Goal: Navigation & Orientation: Find specific page/section

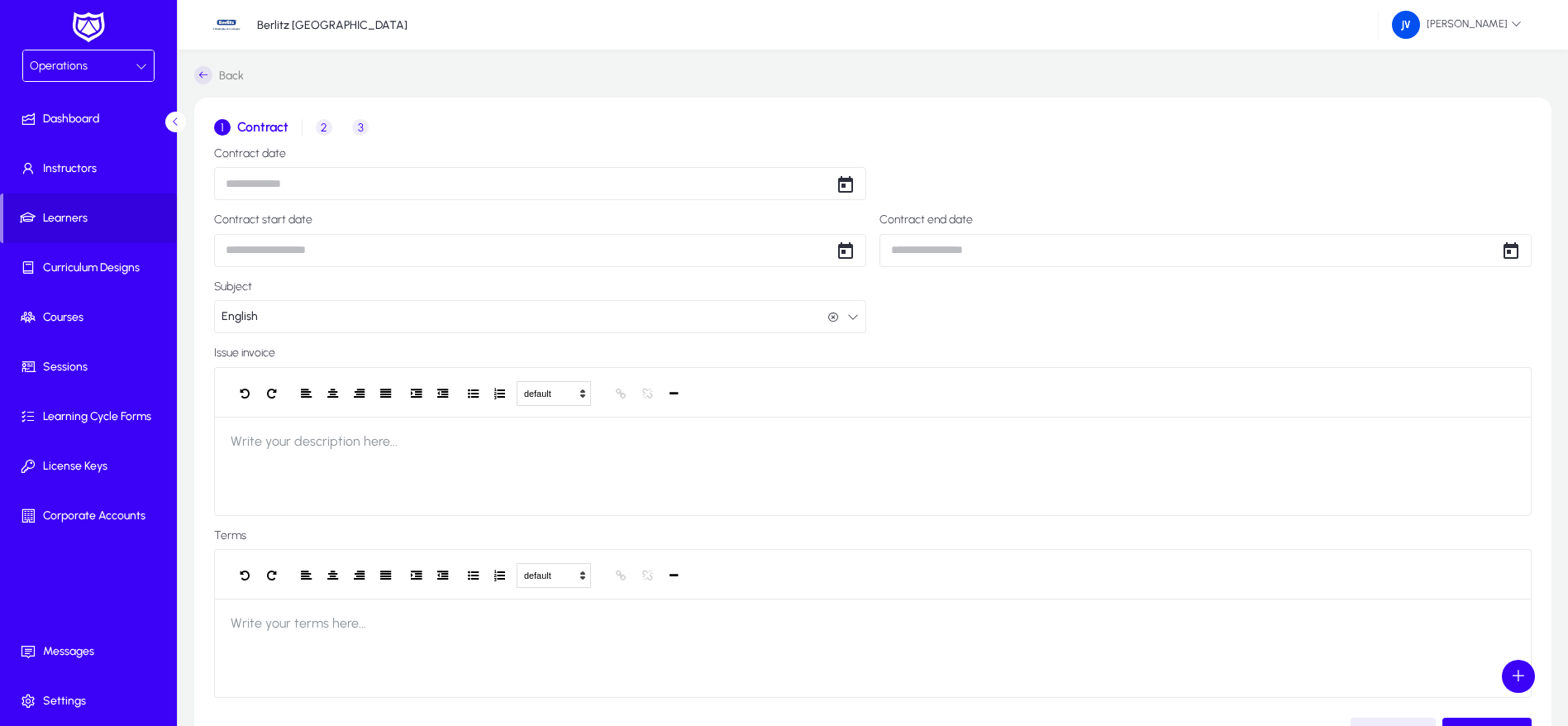
click at [138, 62] on icon at bounding box center [141, 66] width 12 height 12
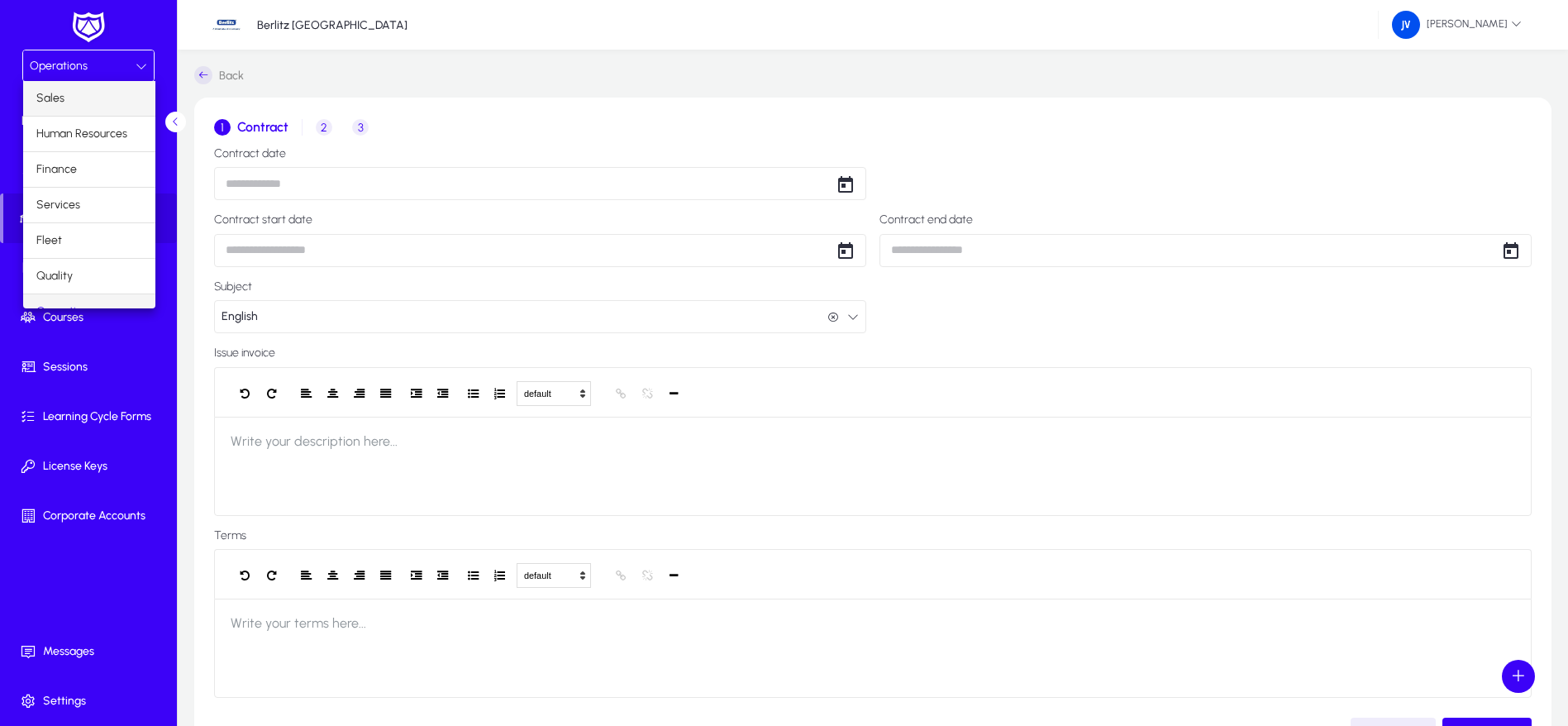
click at [74, 97] on mat-option "Sales" at bounding box center [90, 98] width 133 height 35
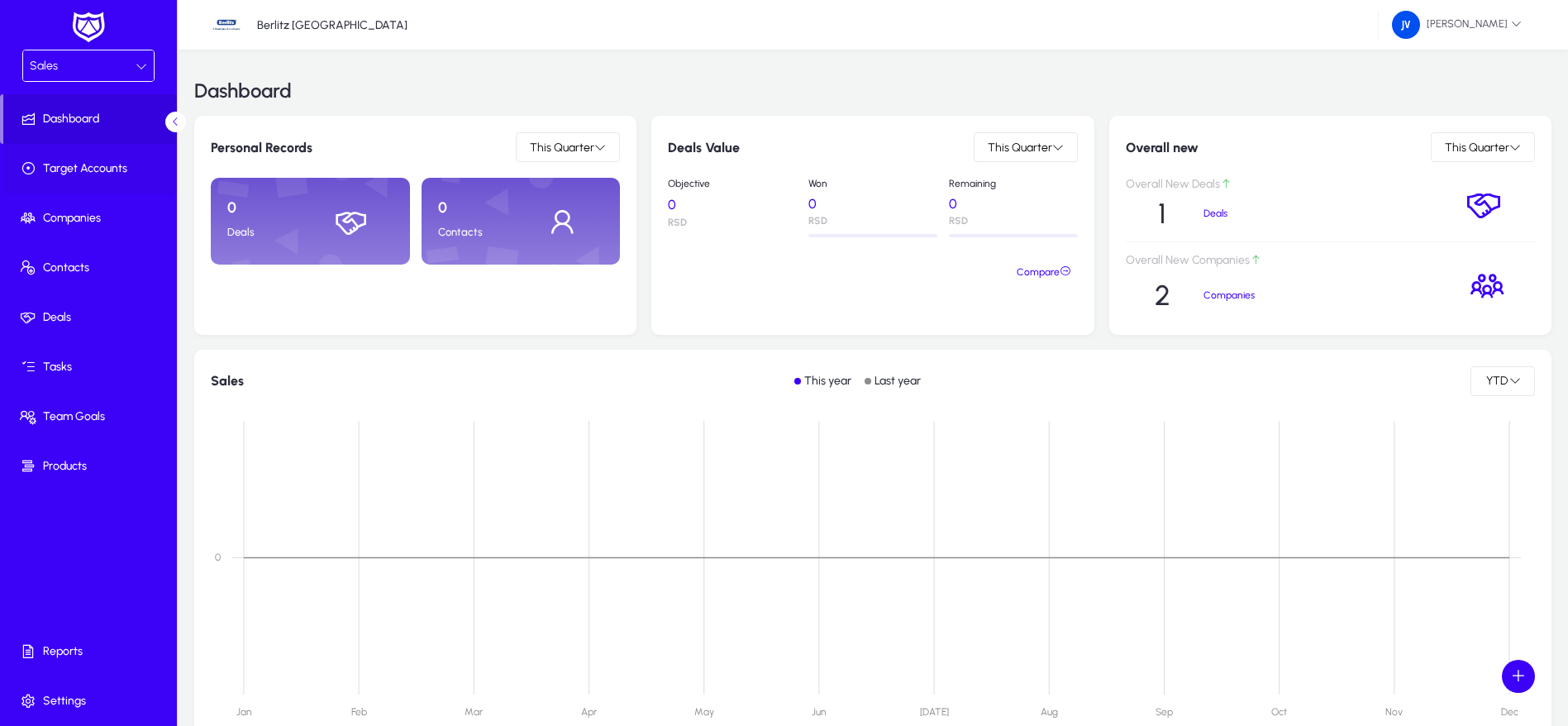
click at [110, 162] on span "Target Accounts" at bounding box center [91, 169] width 176 height 17
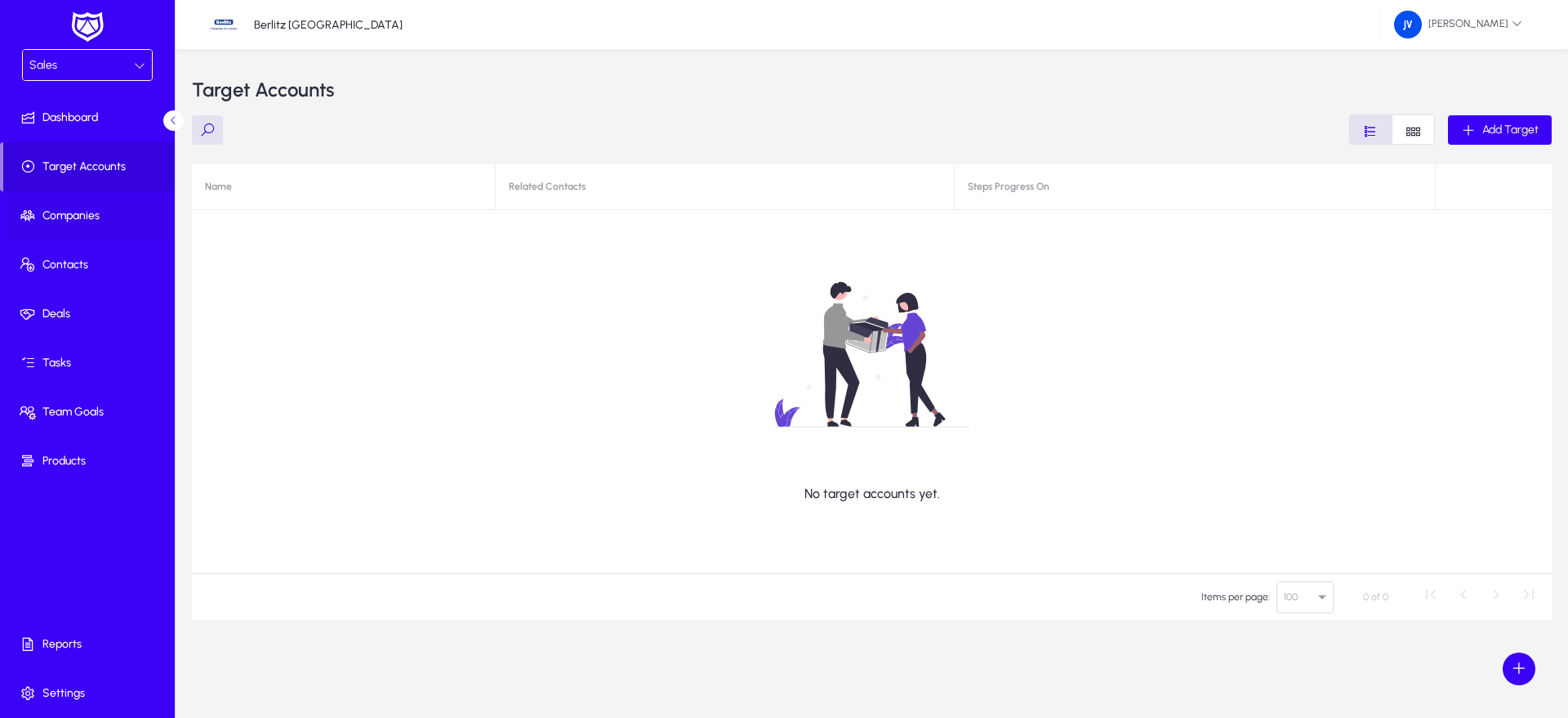
click at [94, 204] on span at bounding box center [90, 216] width 174 height 40
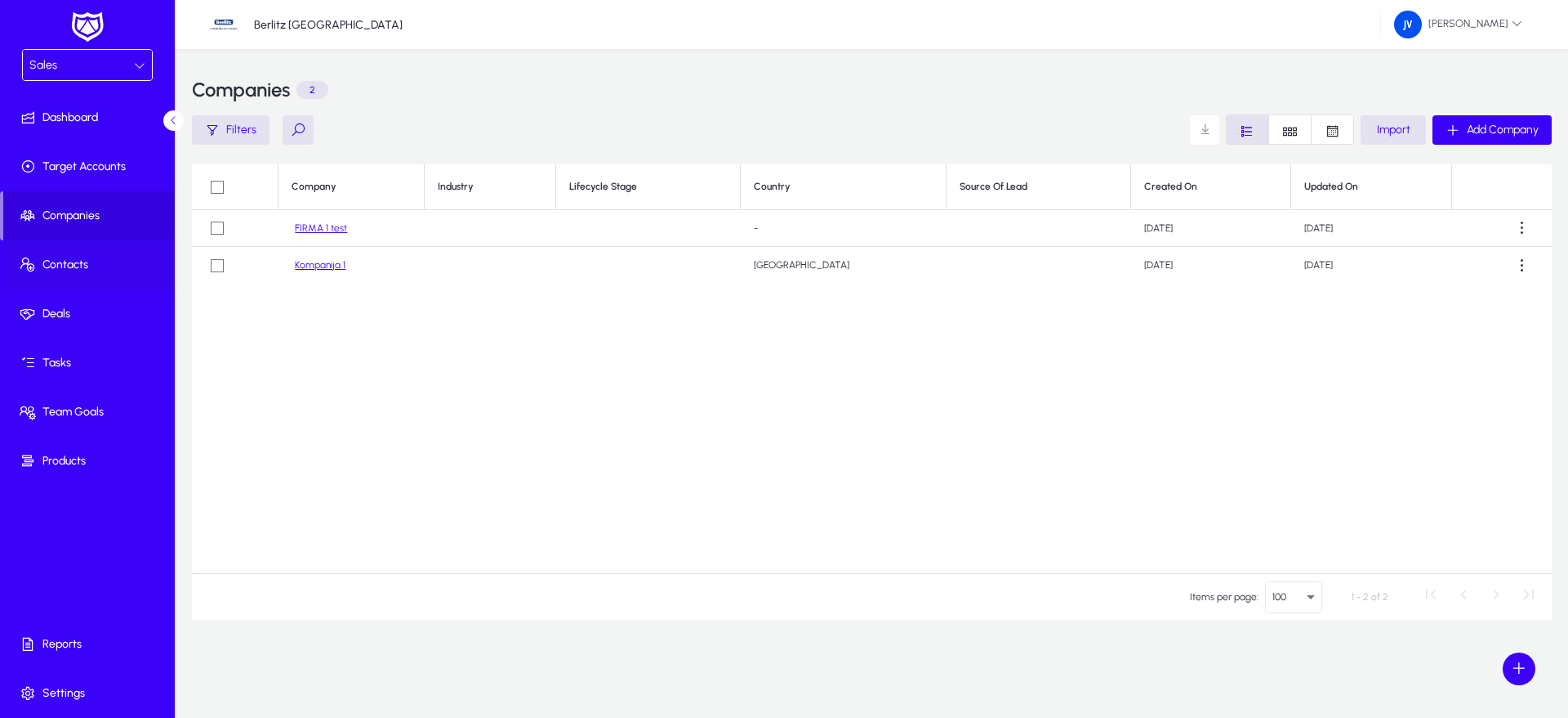
click at [45, 261] on span "Contacts" at bounding box center [90, 264] width 174 height 16
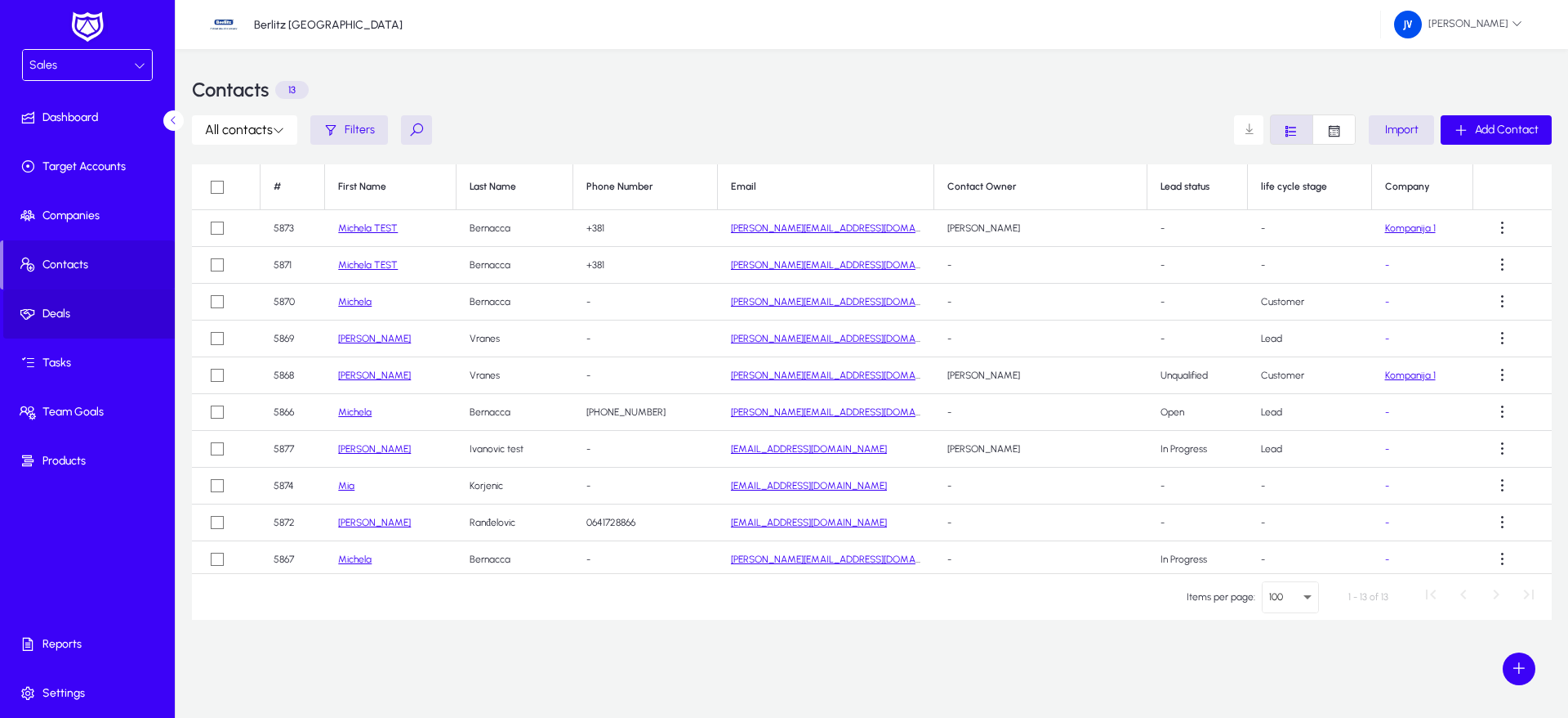
click at [52, 306] on span "Deals" at bounding box center [90, 313] width 174 height 16
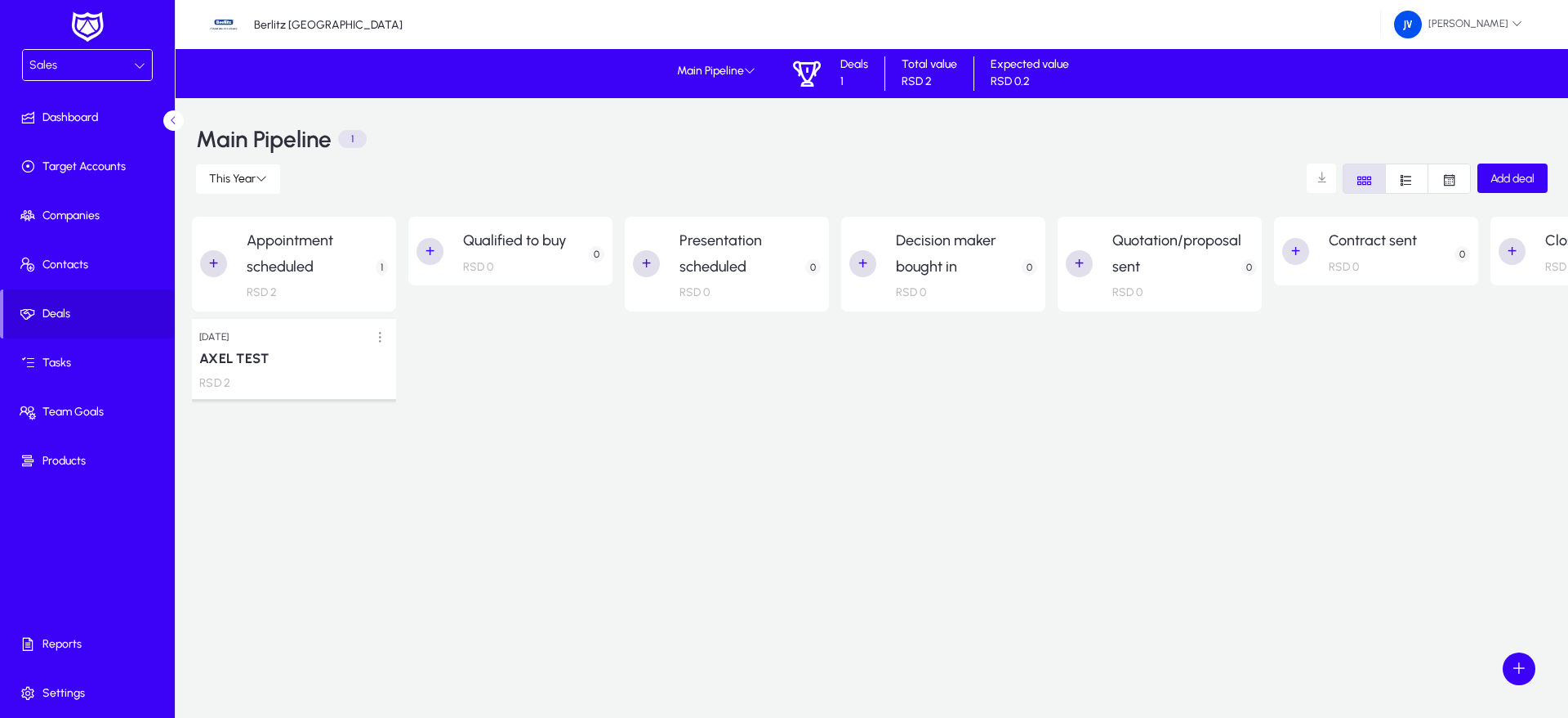
click at [312, 378] on p "RSD 2" at bounding box center [294, 384] width 190 height 13
click at [312, 358] on h3 "AXEL TEST" at bounding box center [294, 359] width 190 height 16
click at [94, 211] on span "Companies" at bounding box center [90, 215] width 174 height 16
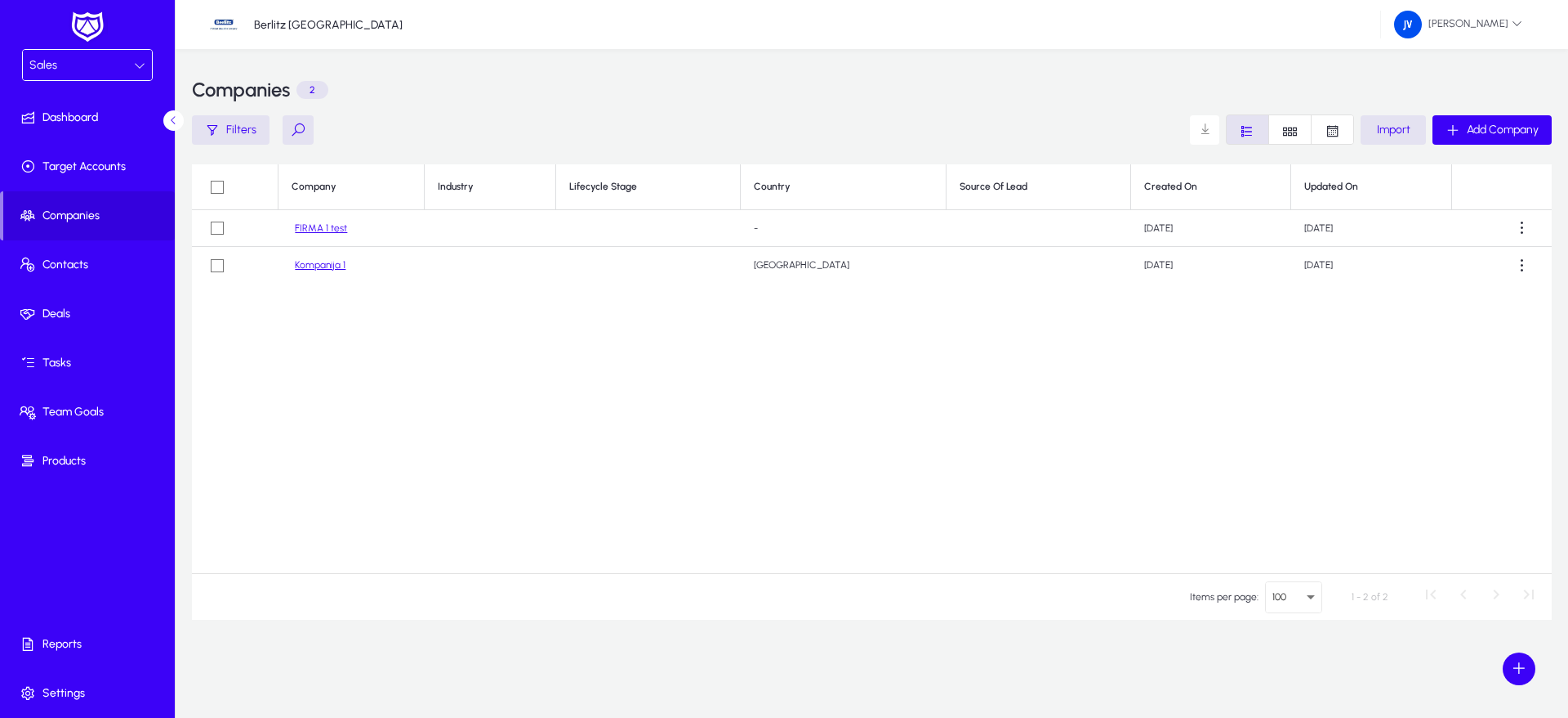
click at [328, 261] on link "Kompanija 1" at bounding box center [320, 265] width 51 height 13
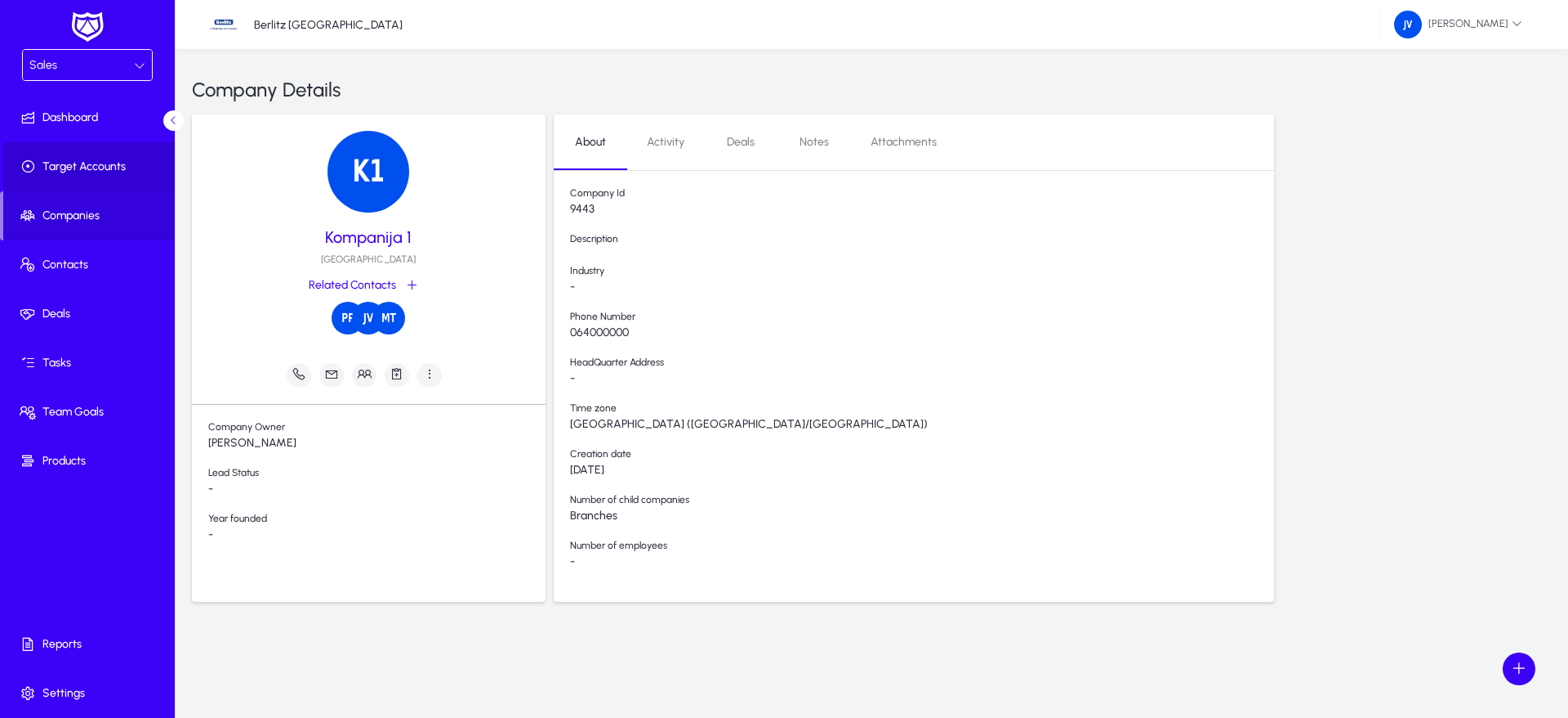
click at [84, 155] on span at bounding box center [90, 167] width 174 height 40
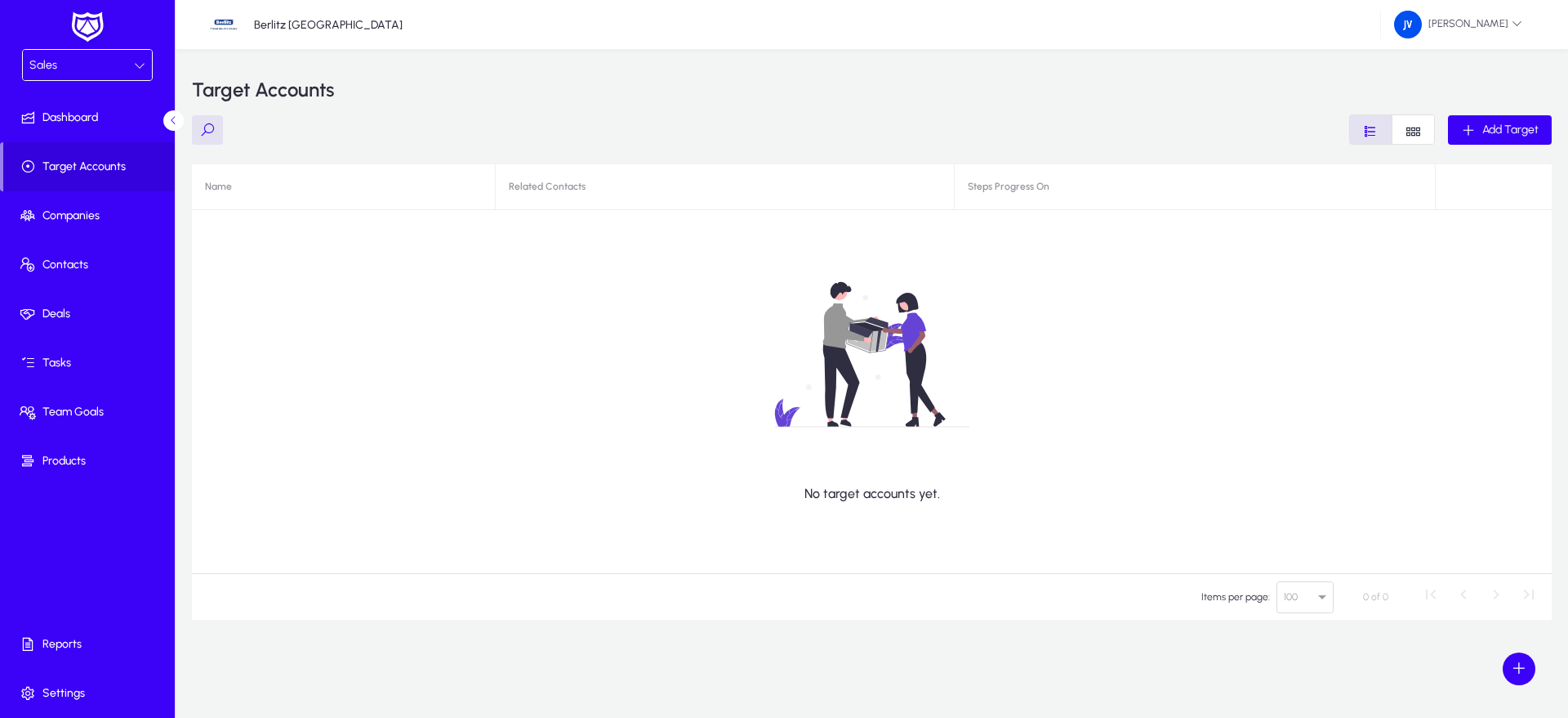
click at [144, 64] on icon at bounding box center [140, 66] width 12 height 12
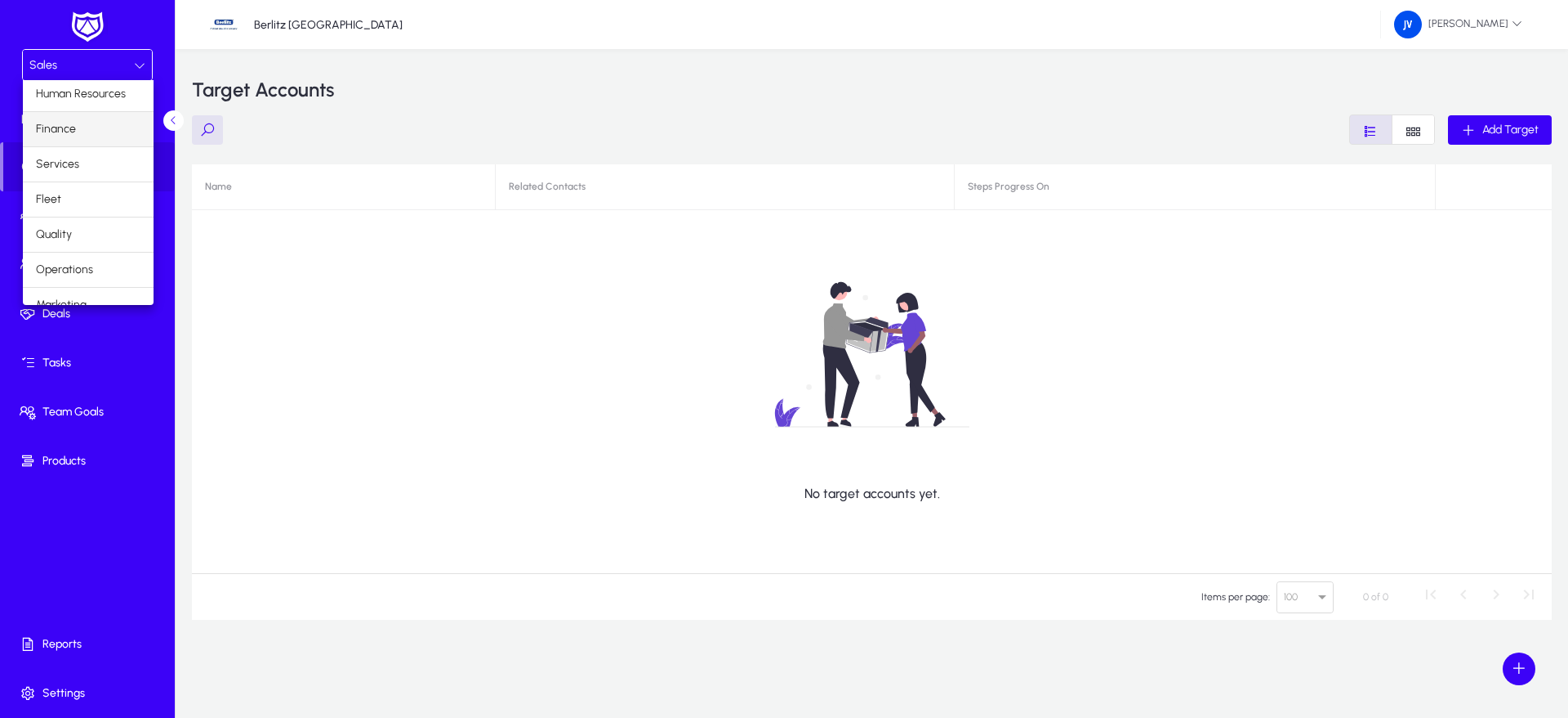
scroll to position [56, 0]
click at [84, 249] on span "Operations" at bounding box center [64, 253] width 57 height 19
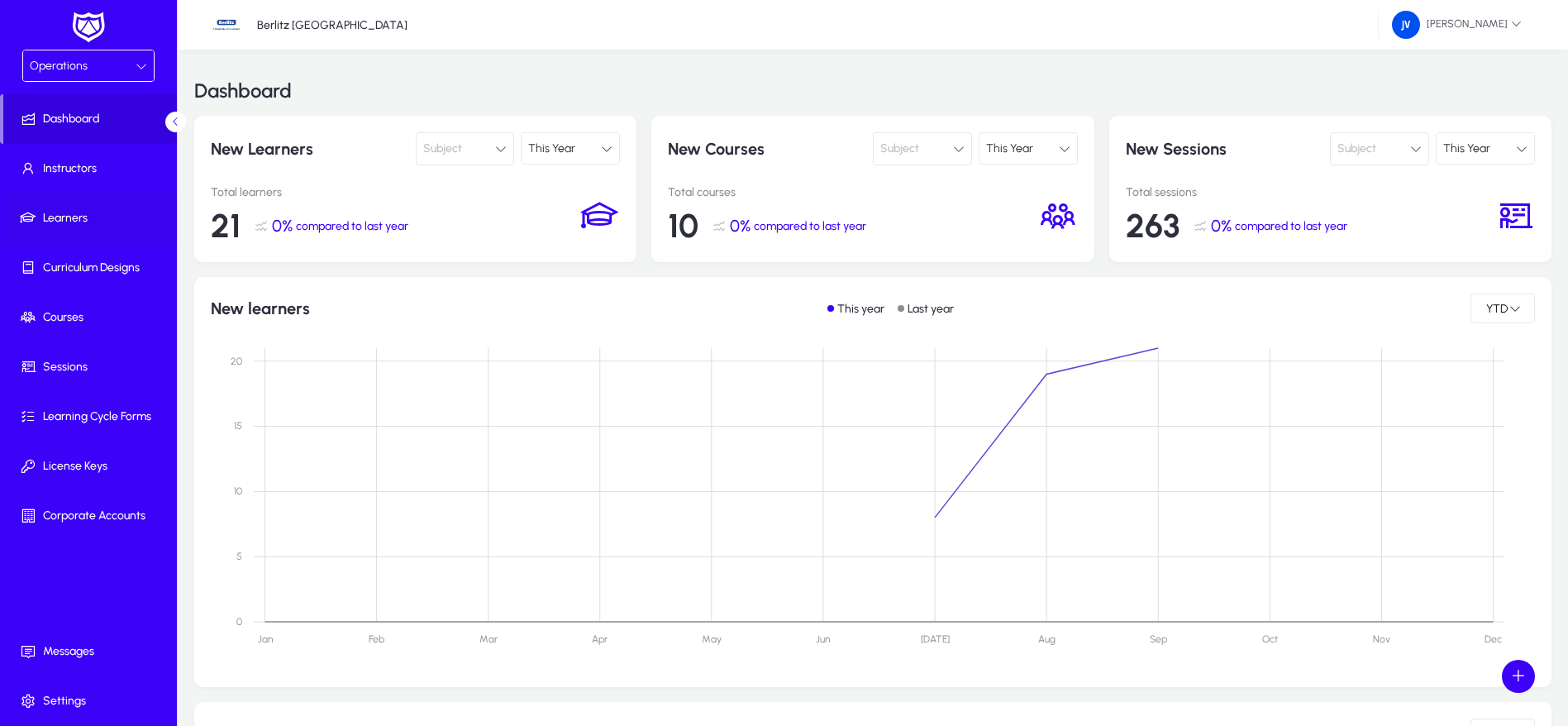
click at [94, 212] on span "Learners" at bounding box center [91, 217] width 176 height 17
